Goal: Contribute content: Contribute content

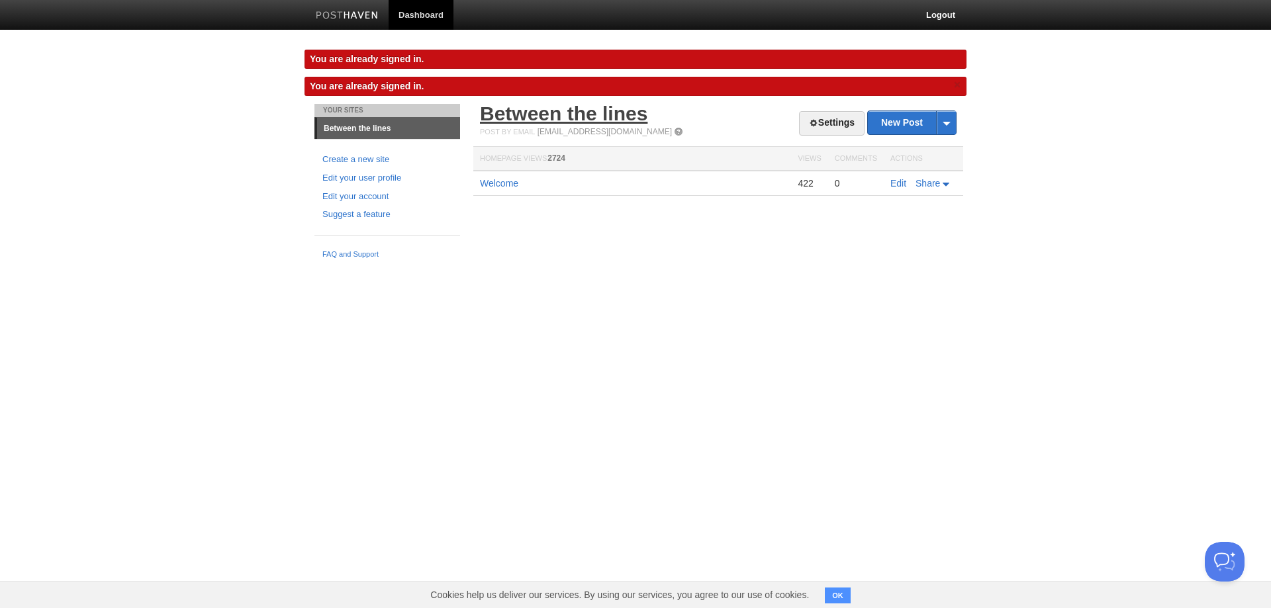
click at [523, 109] on link "Between the lines" at bounding box center [563, 114] width 167 height 22
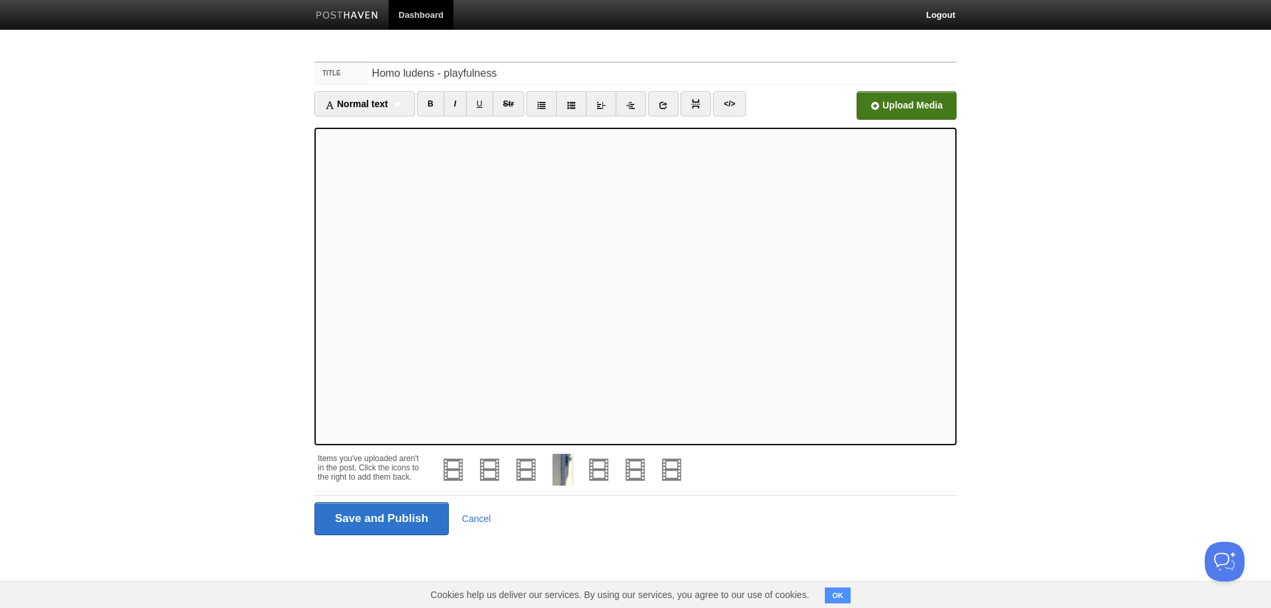
click at [894, 102] on input "file" at bounding box center [507, 109] width 1002 height 68
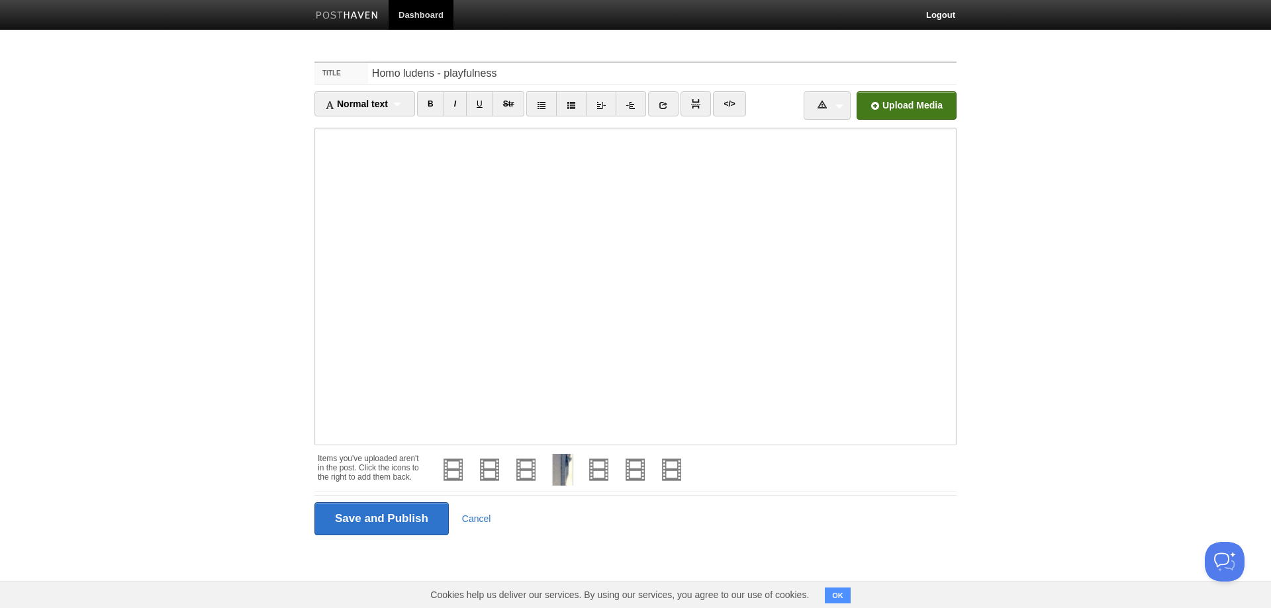
click at [906, 104] on input "file" at bounding box center [507, 109] width 1002 height 68
click at [894, 106] on input "file" at bounding box center [507, 109] width 1002 height 68
click at [451, 472] on img at bounding box center [454, 470] width 32 height 32
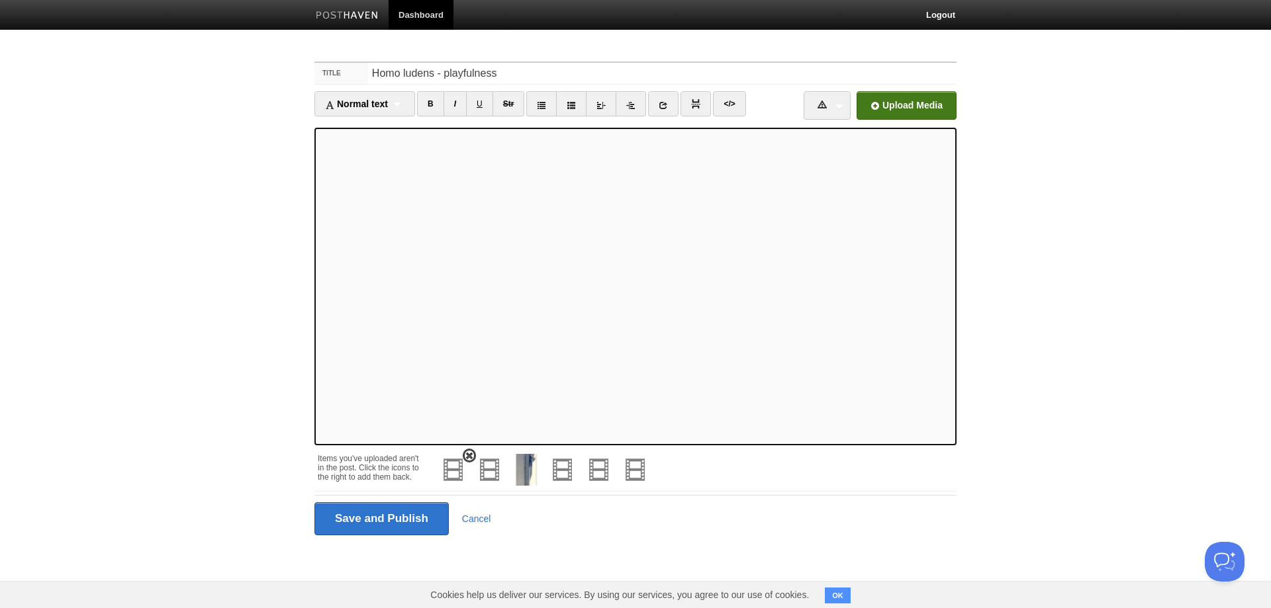
click at [456, 465] on img at bounding box center [454, 470] width 32 height 32
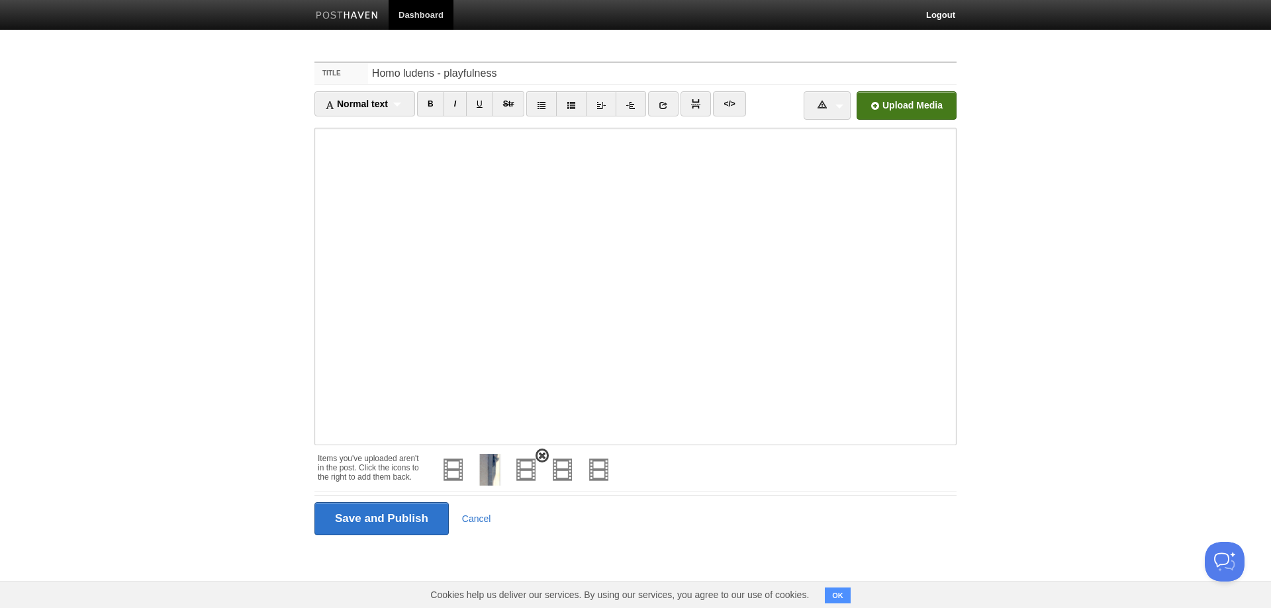
click at [526, 469] on img at bounding box center [526, 470] width 32 height 32
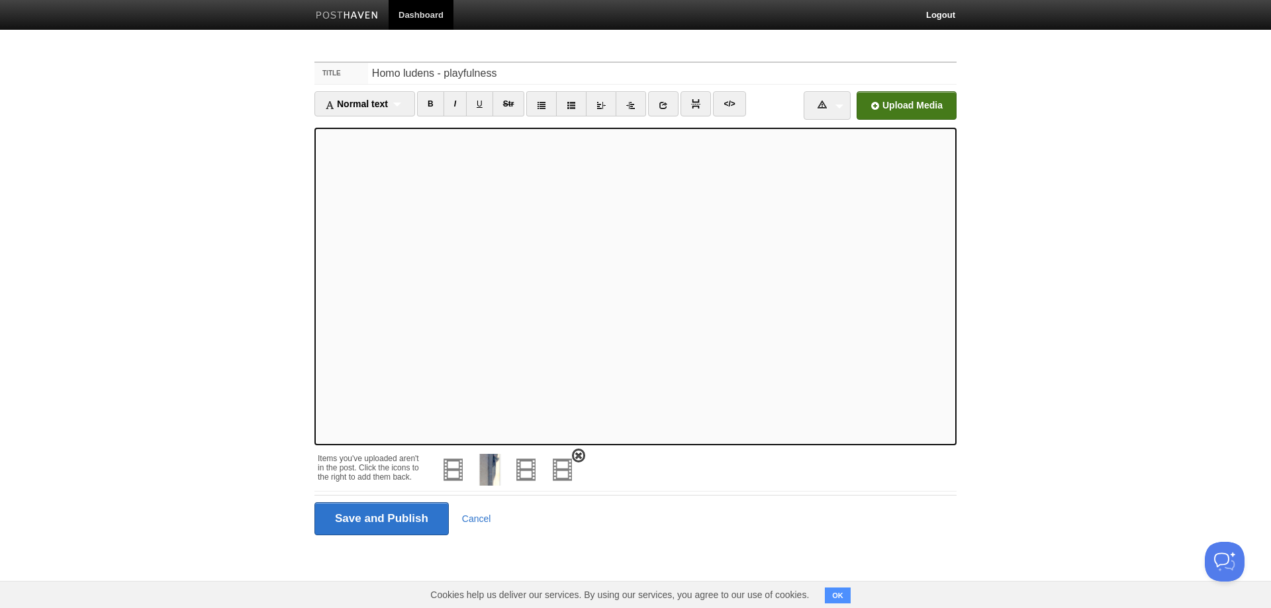
click at [560, 469] on img at bounding box center [563, 470] width 32 height 32
click at [532, 471] on img at bounding box center [526, 470] width 32 height 32
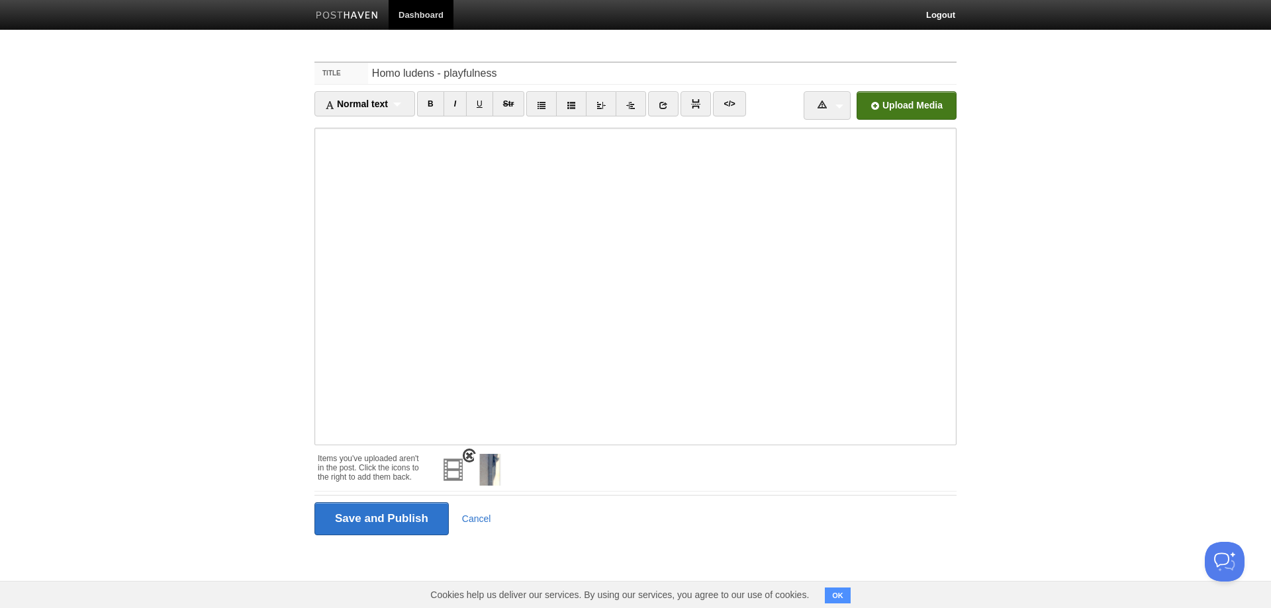
click at [453, 471] on img at bounding box center [454, 470] width 32 height 32
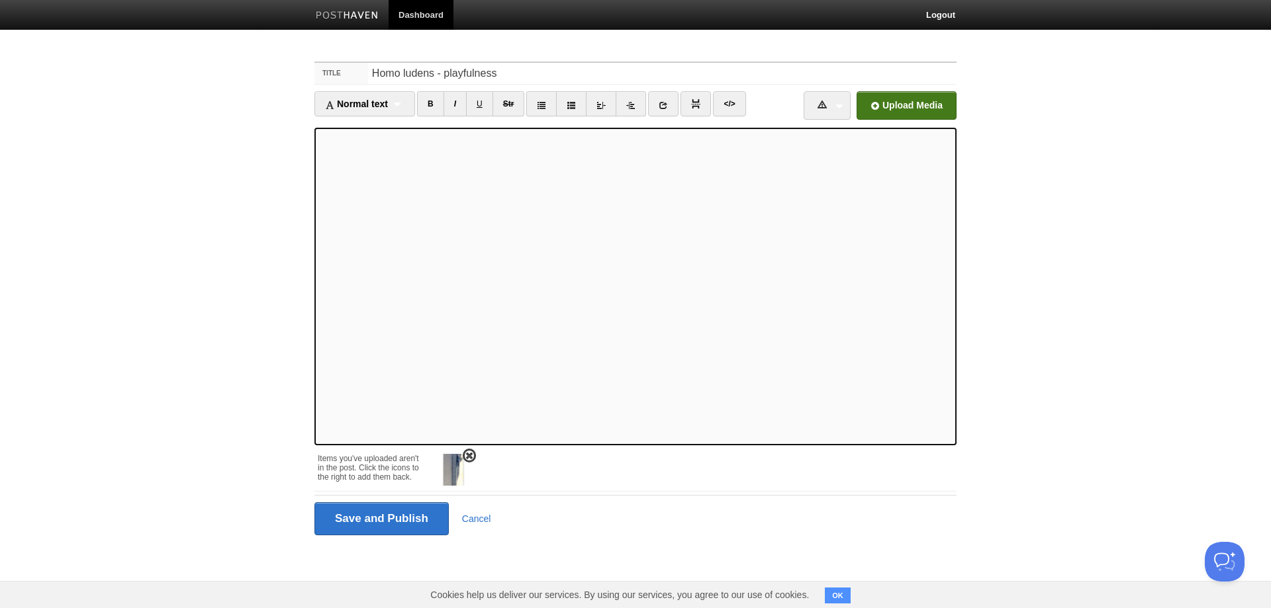
click at [451, 471] on img at bounding box center [454, 470] width 32 height 32
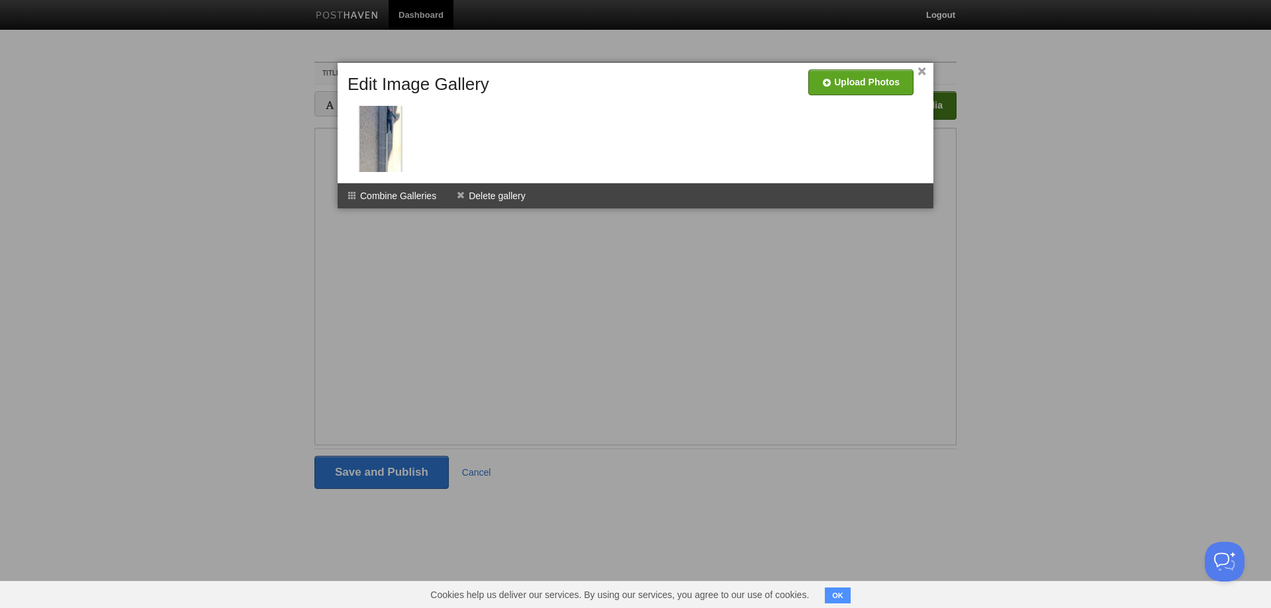
click at [922, 68] on link "×" at bounding box center [921, 71] width 9 height 7
click at [396, 314] on div at bounding box center [635, 304] width 1271 height 608
click at [503, 193] on li "Delete gallery" at bounding box center [490, 195] width 89 height 25
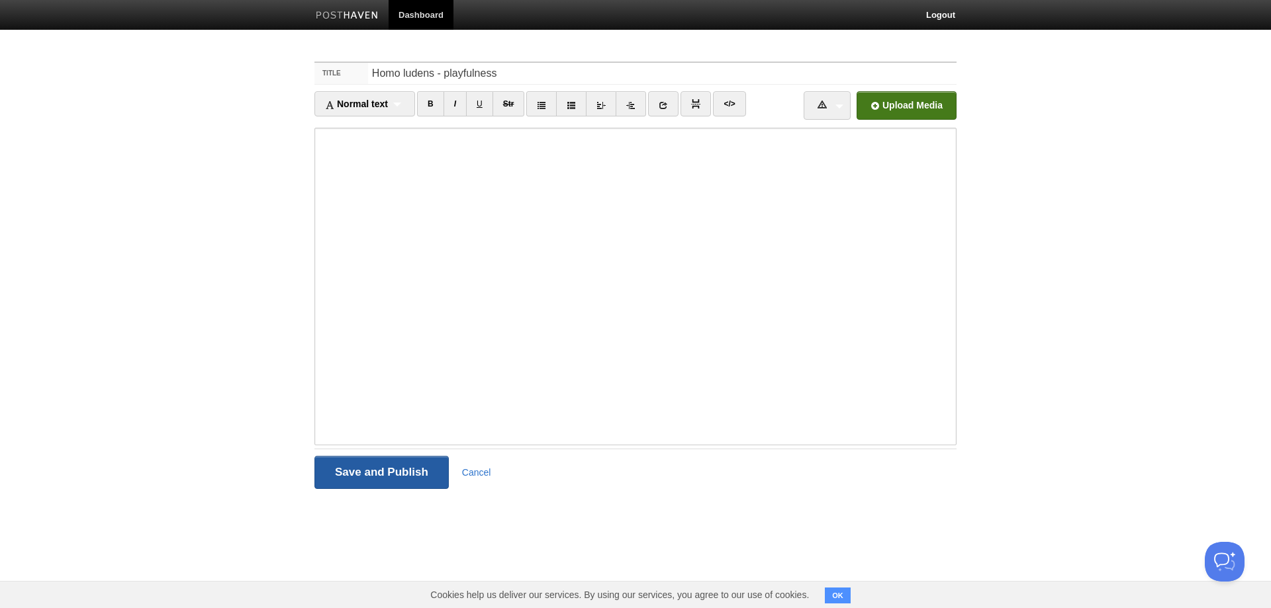
click at [403, 469] on input "Save and Publish" at bounding box center [381, 472] width 134 height 33
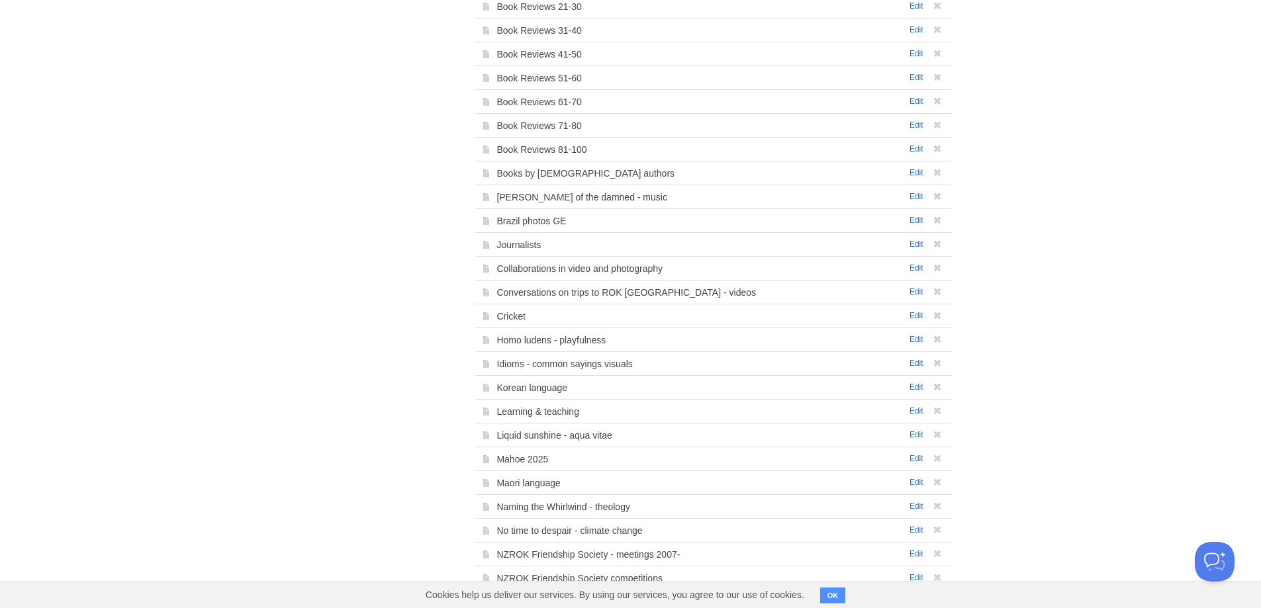
scroll to position [391, 0]
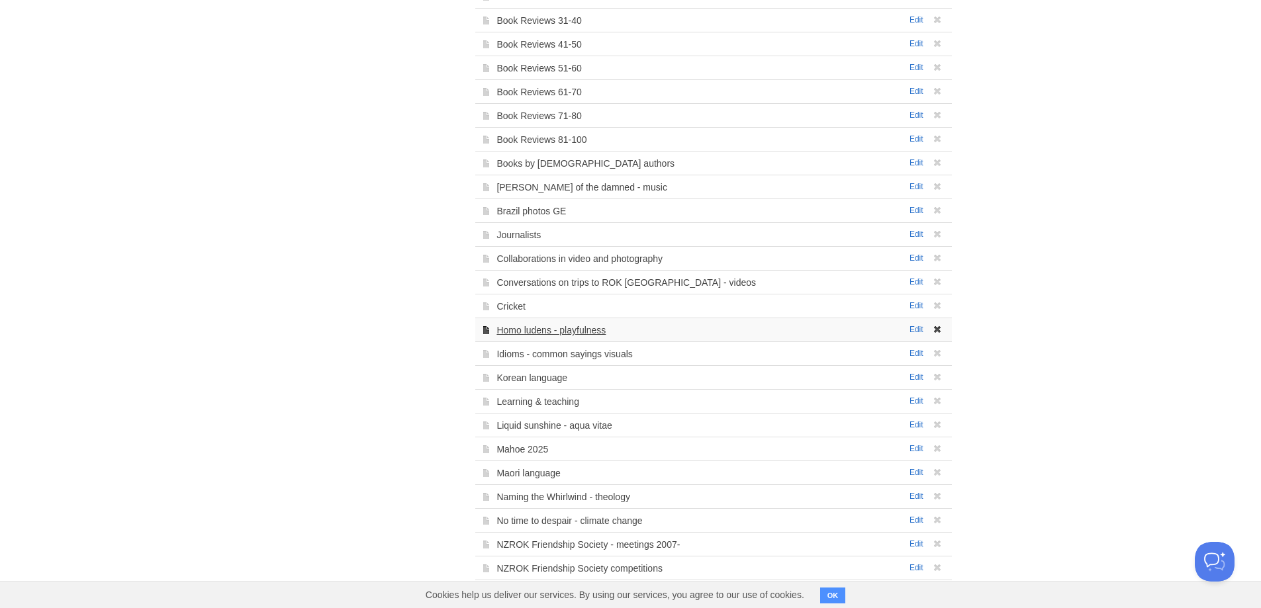
click at [574, 333] on link "Homo ludens - playfulness" at bounding box center [550, 330] width 109 height 11
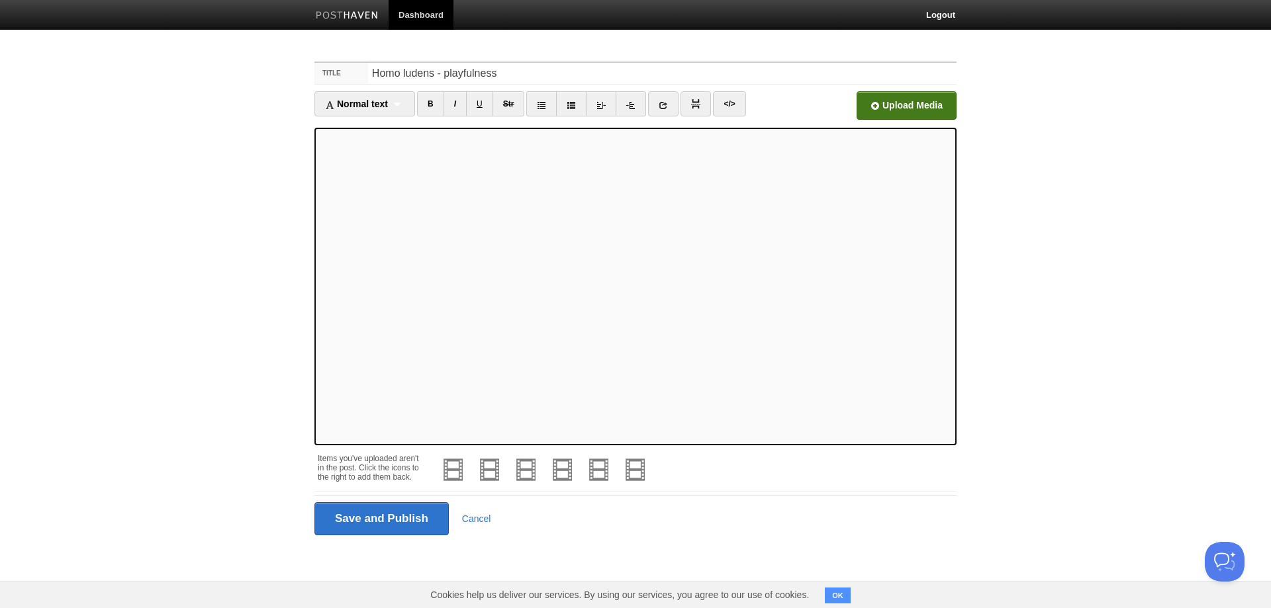
click at [894, 104] on input "file" at bounding box center [507, 109] width 1002 height 68
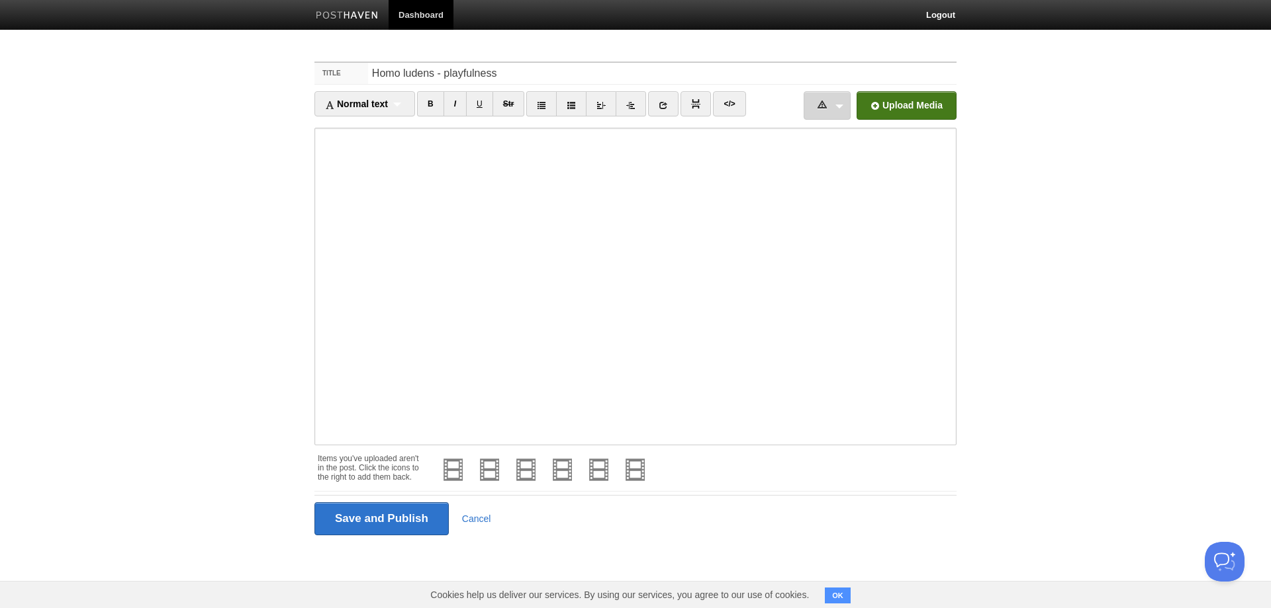
click at [822, 107] on span at bounding box center [821, 104] width 9 height 9
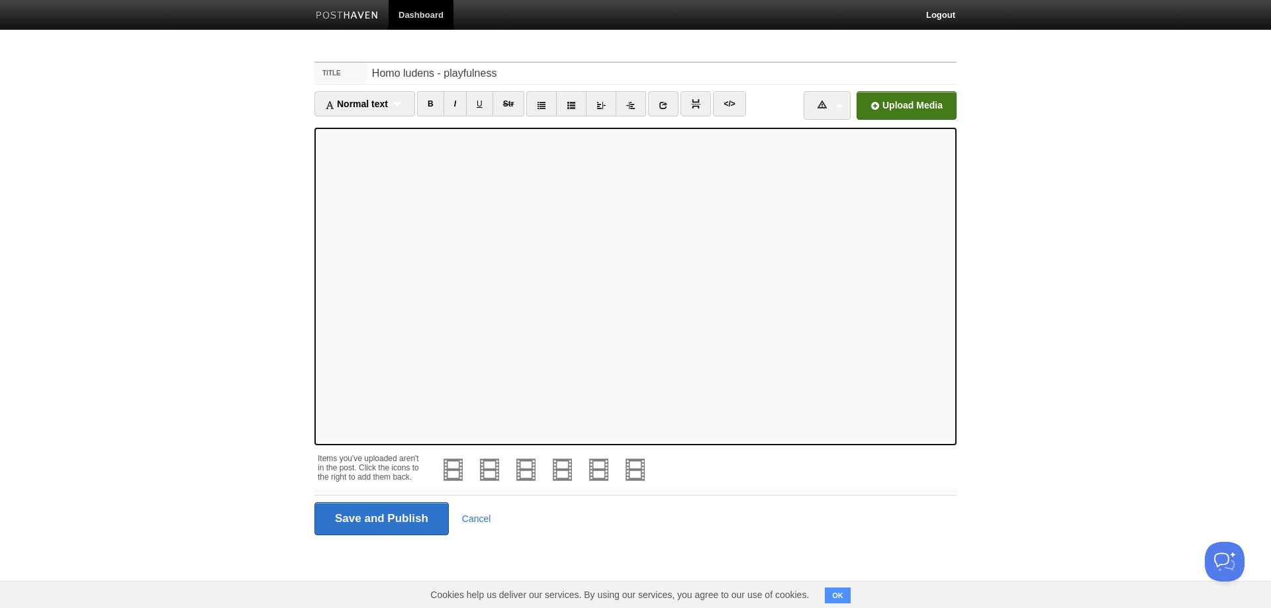
click at [903, 102] on input "file" at bounding box center [507, 109] width 1002 height 68
click at [396, 512] on input "Save and Publish" at bounding box center [381, 518] width 134 height 33
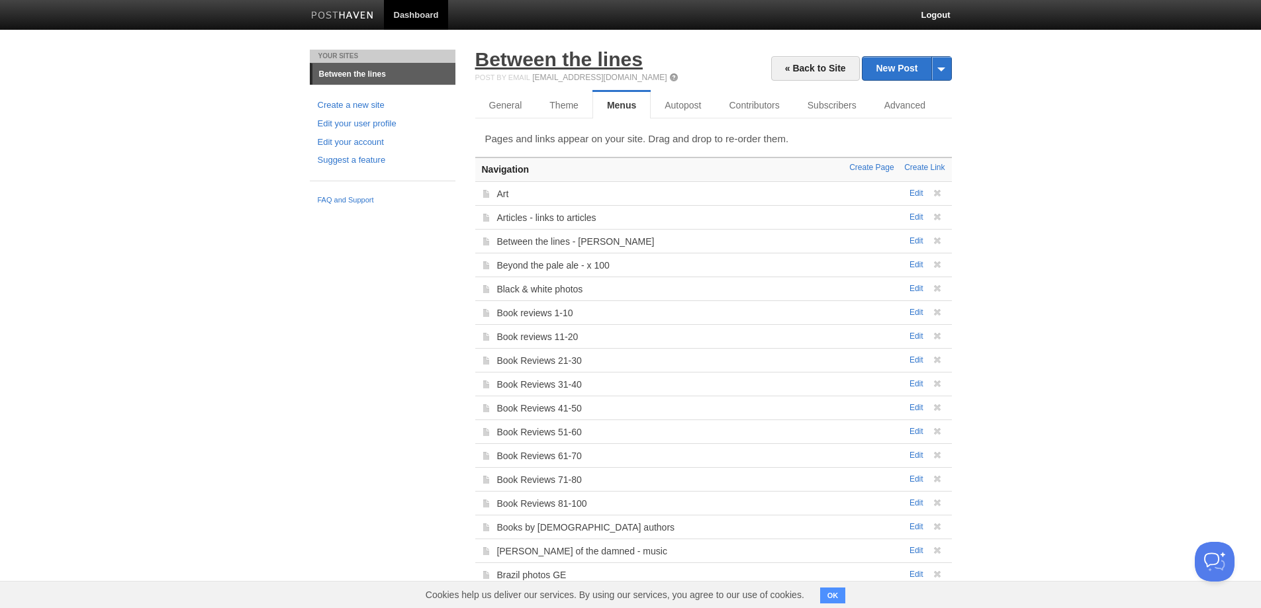
click at [510, 59] on link "Between the lines" at bounding box center [558, 59] width 167 height 22
